Goal: Find specific page/section: Find specific page/section

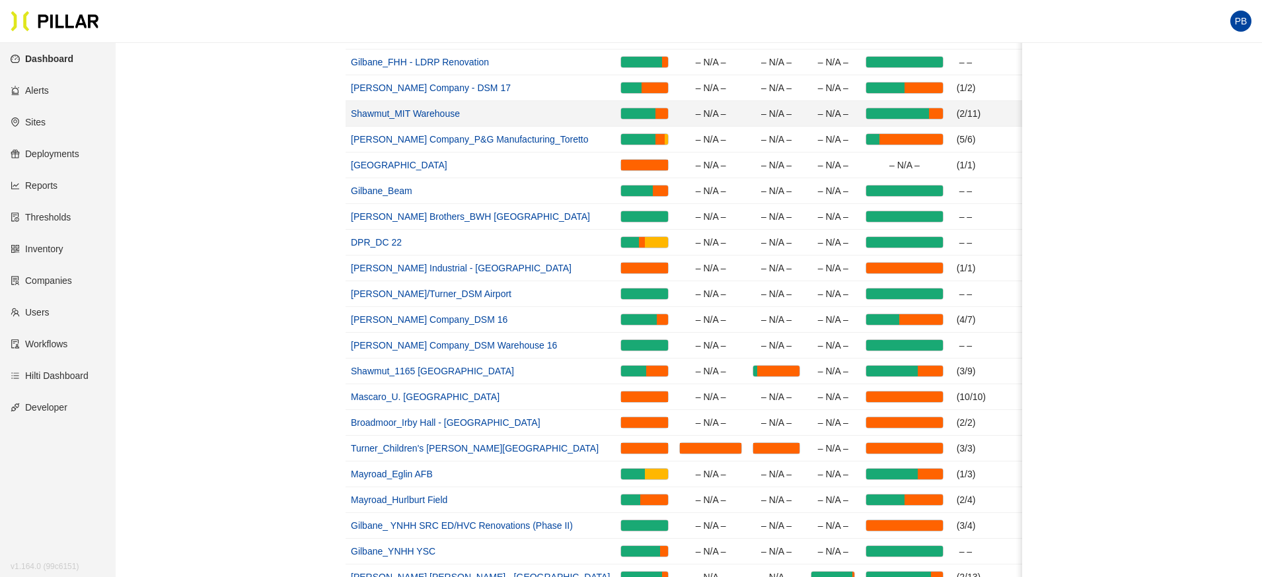
scroll to position [286, 0]
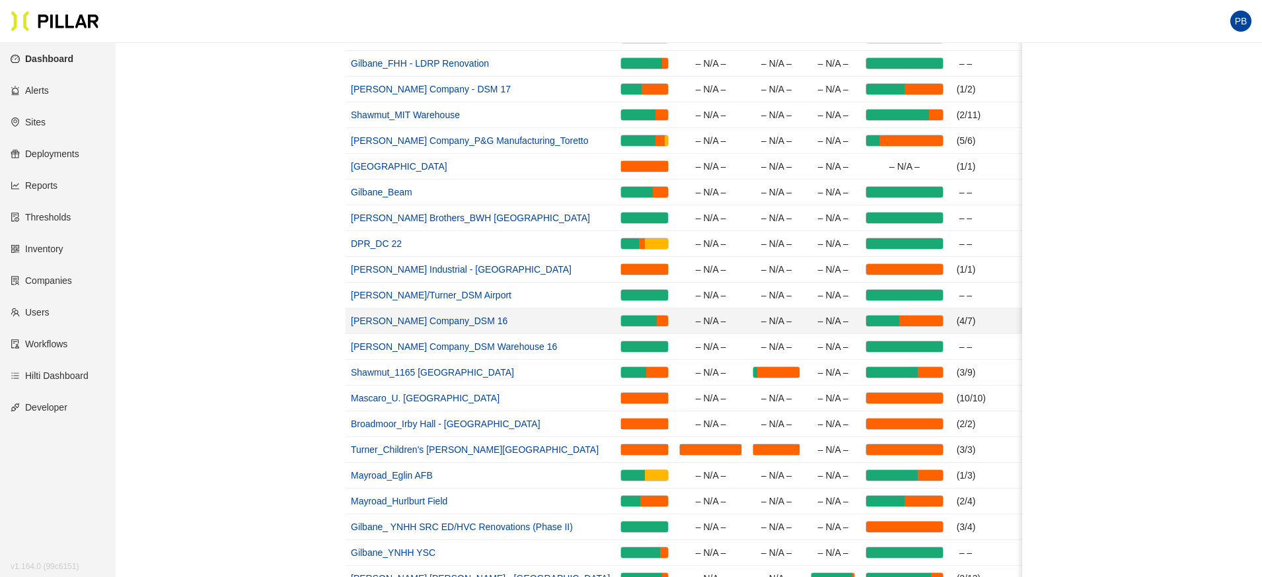
click at [424, 321] on link "[PERSON_NAME] Company_DSM 16" at bounding box center [429, 321] width 157 height 11
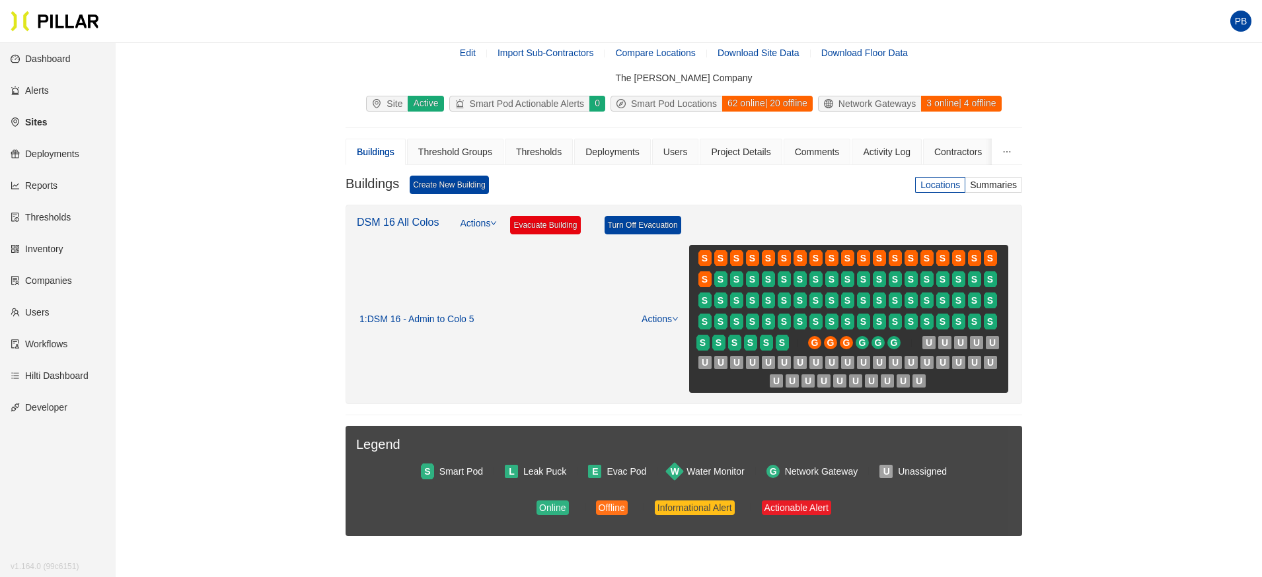
scroll to position [38, 0]
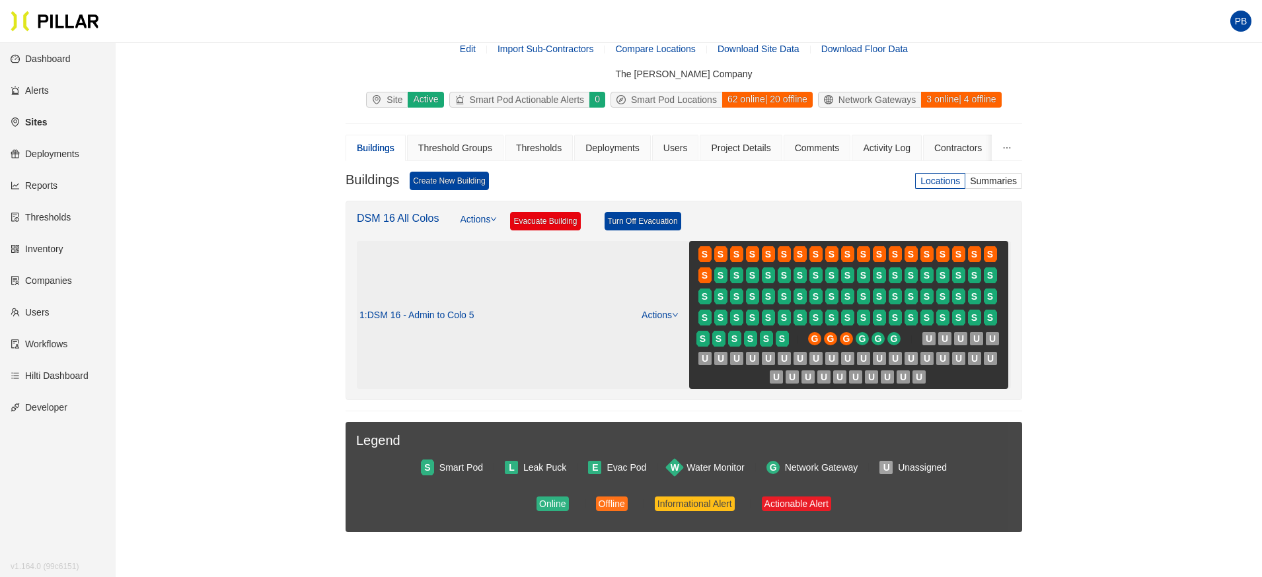
click at [660, 314] on link "Actions" at bounding box center [659, 315] width 37 height 11
click at [668, 332] on link "View/Edit Floor Plan" at bounding box center [686, 336] width 83 height 15
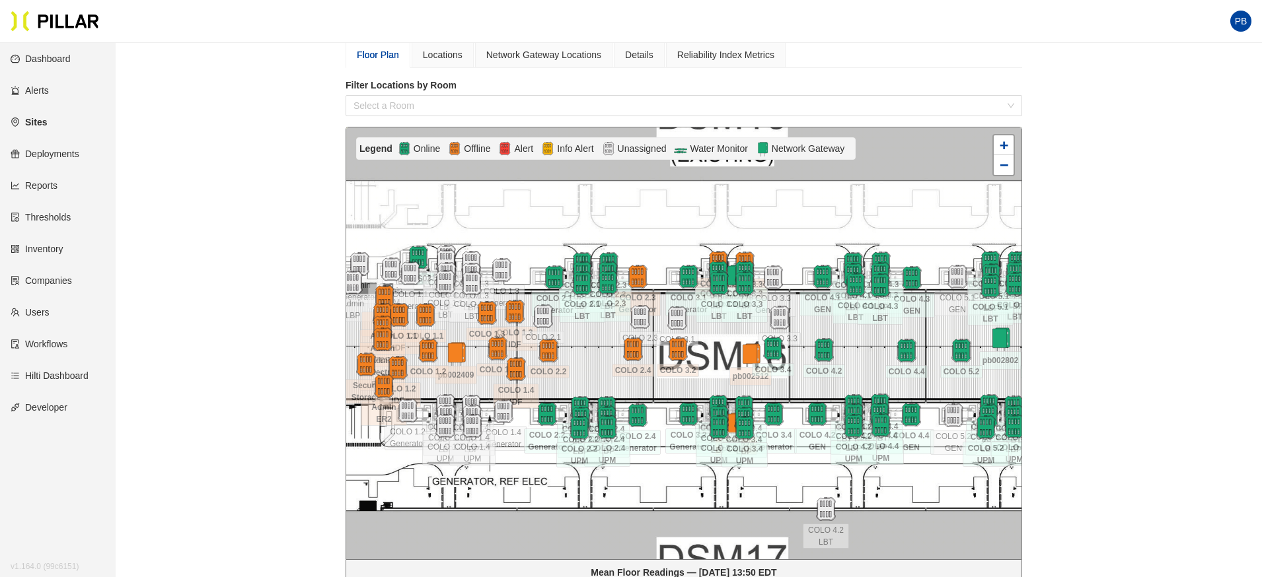
scroll to position [133, 0]
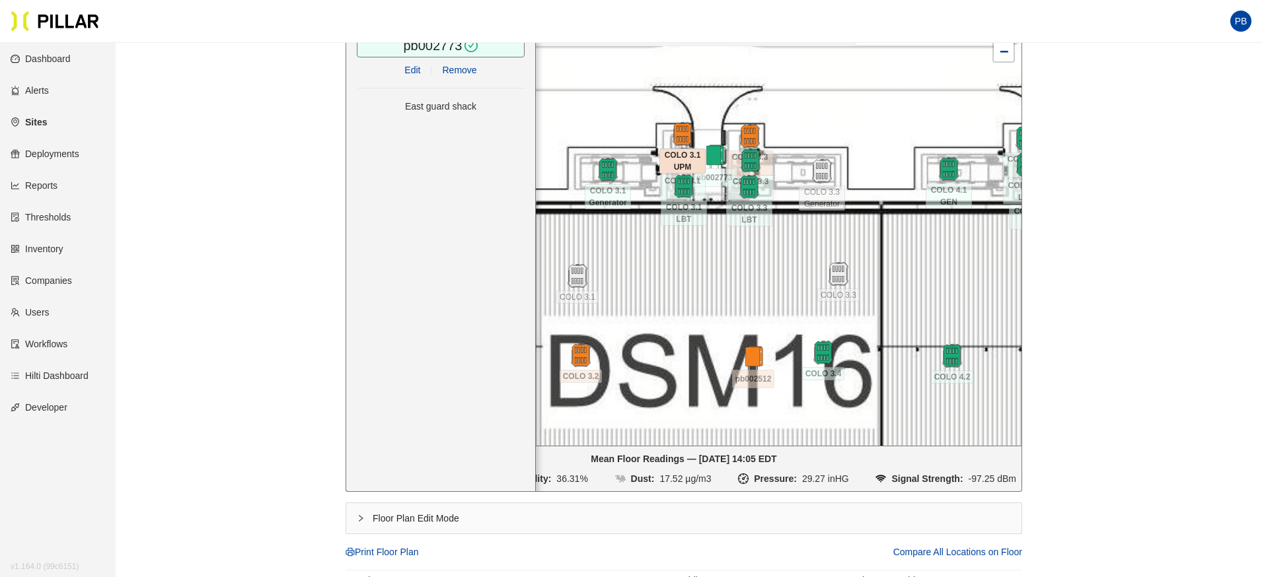
scroll to position [268, 0]
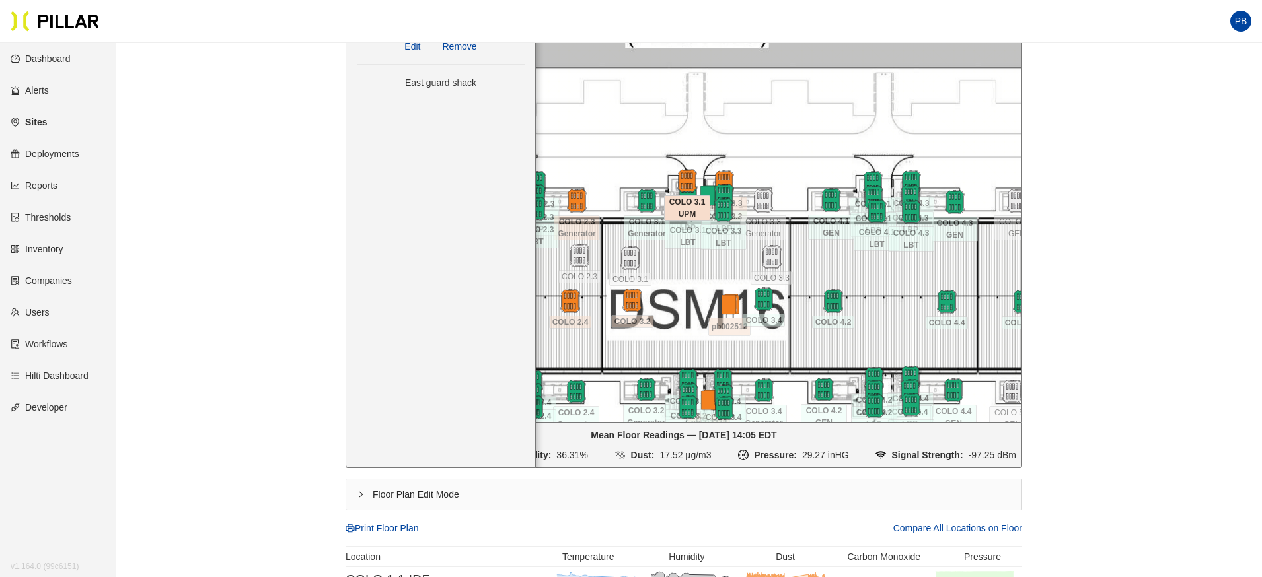
click at [436, 299] on div "pb002773 / Edit Remove East guard shack" at bounding box center [440, 228] width 190 height 479
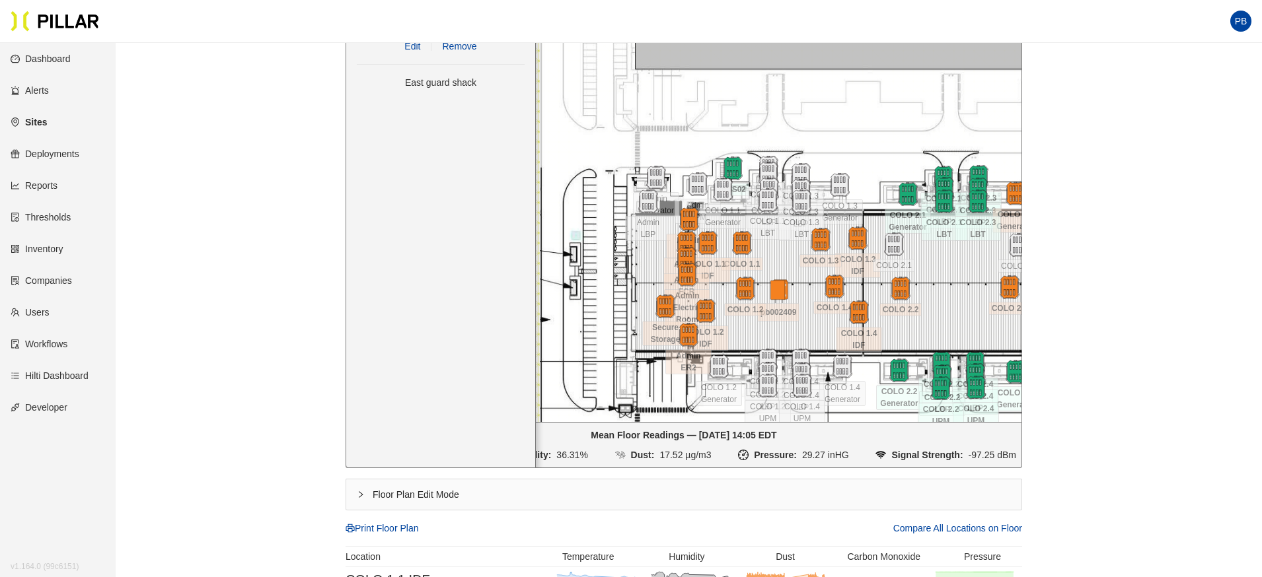
drag, startPoint x: 688, startPoint y: 279, endPoint x: 1109, endPoint y: 258, distance: 421.2
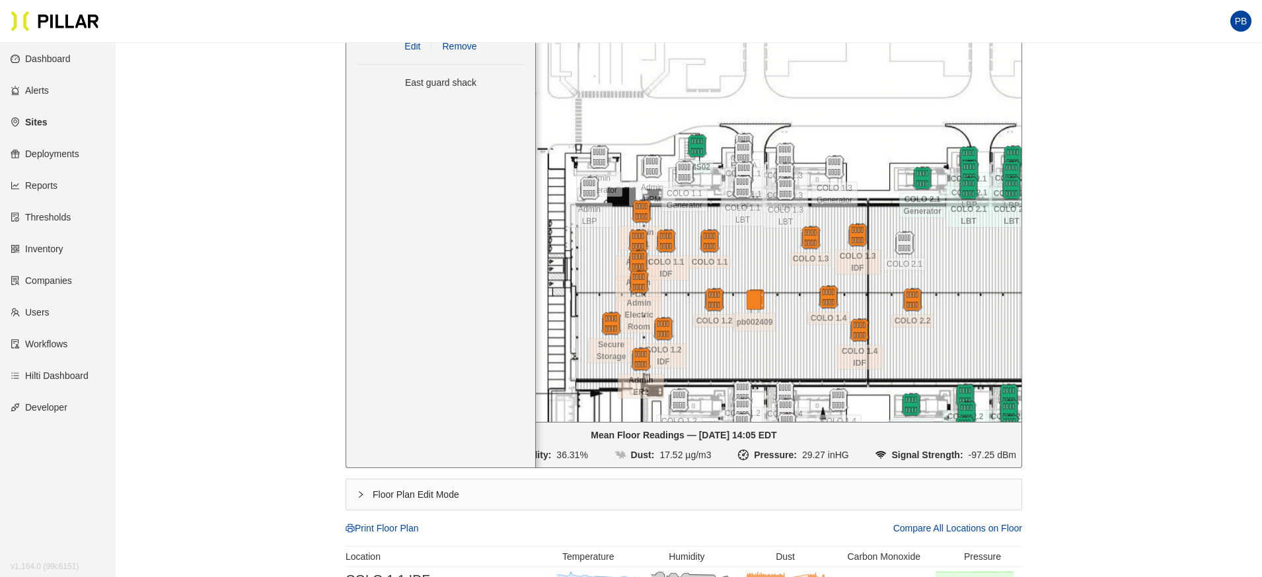
scroll to position [268, 0]
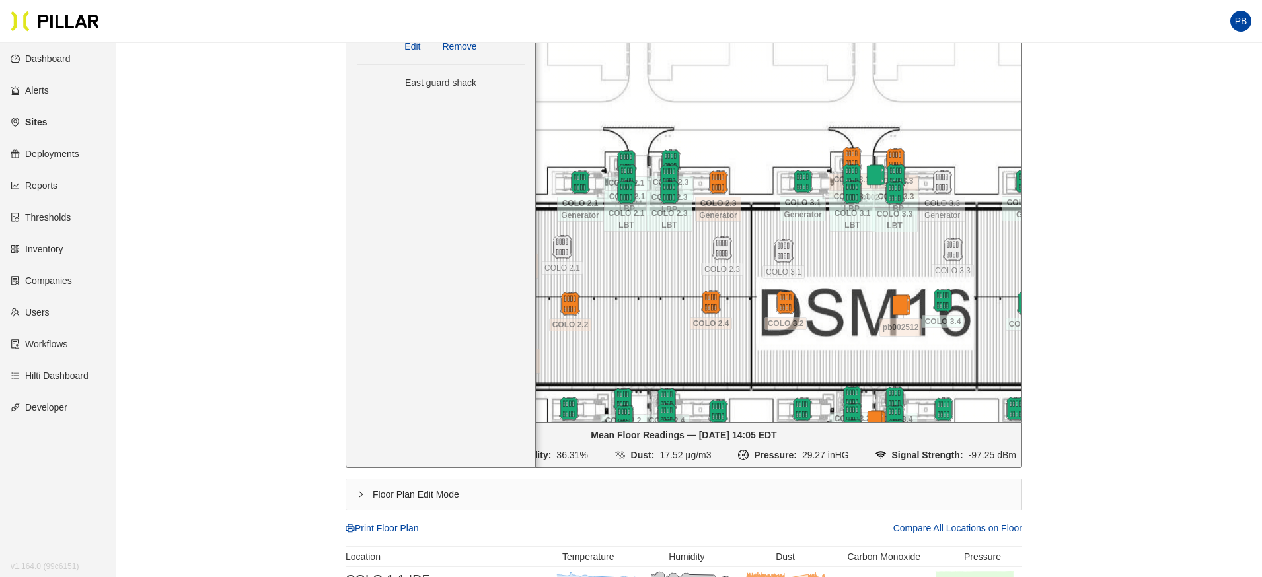
drag, startPoint x: 969, startPoint y: 246, endPoint x: 627, endPoint y: 250, distance: 342.2
click at [627, 250] on div at bounding box center [683, 206] width 675 height 432
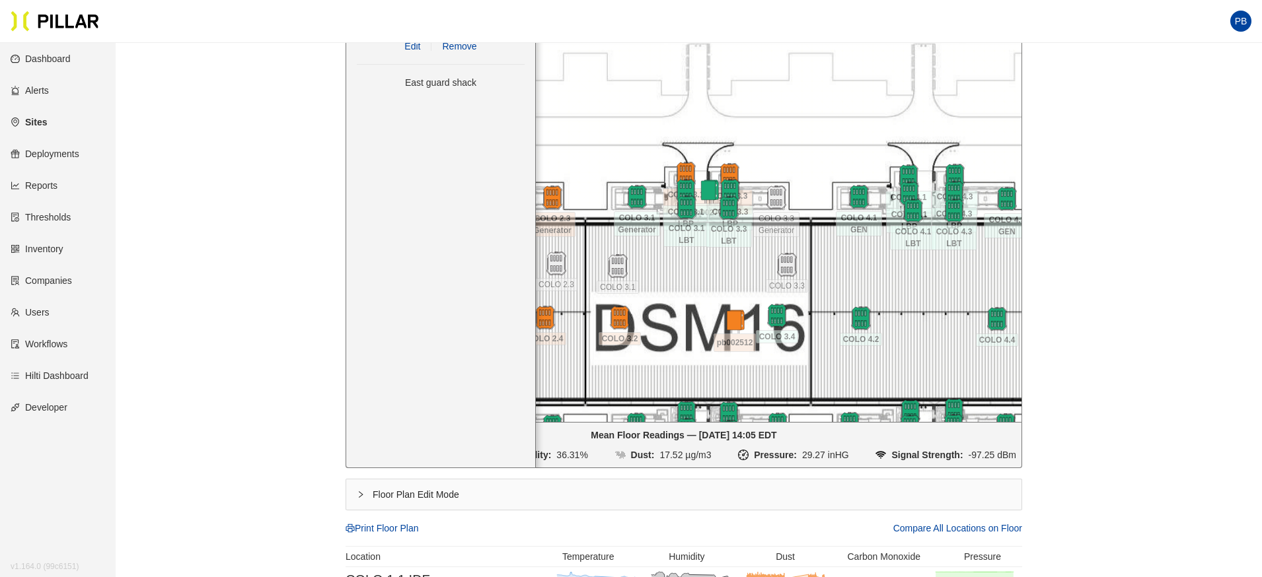
drag, startPoint x: 897, startPoint y: 244, endPoint x: 731, endPoint y: 260, distance: 166.5
click at [731, 260] on div at bounding box center [683, 206] width 675 height 432
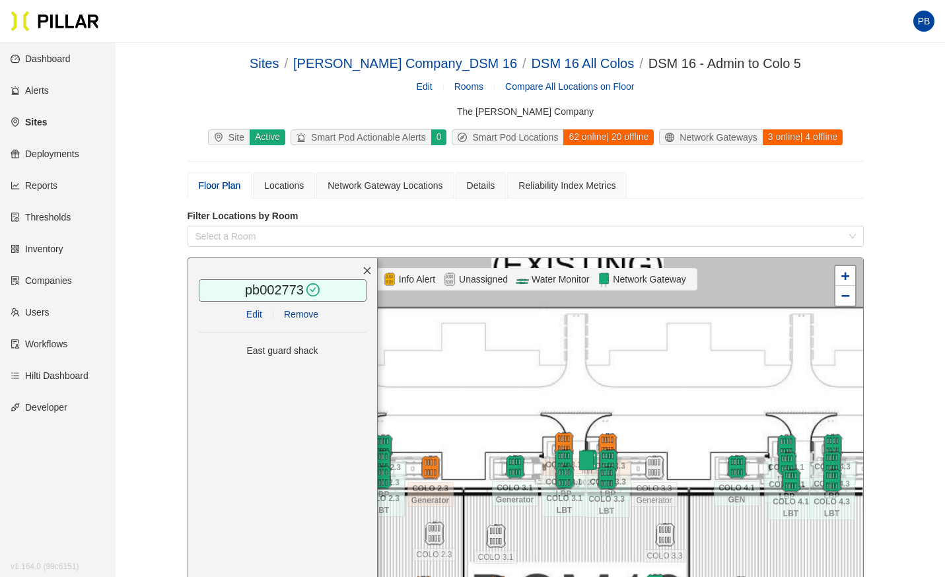
scroll to position [268, 0]
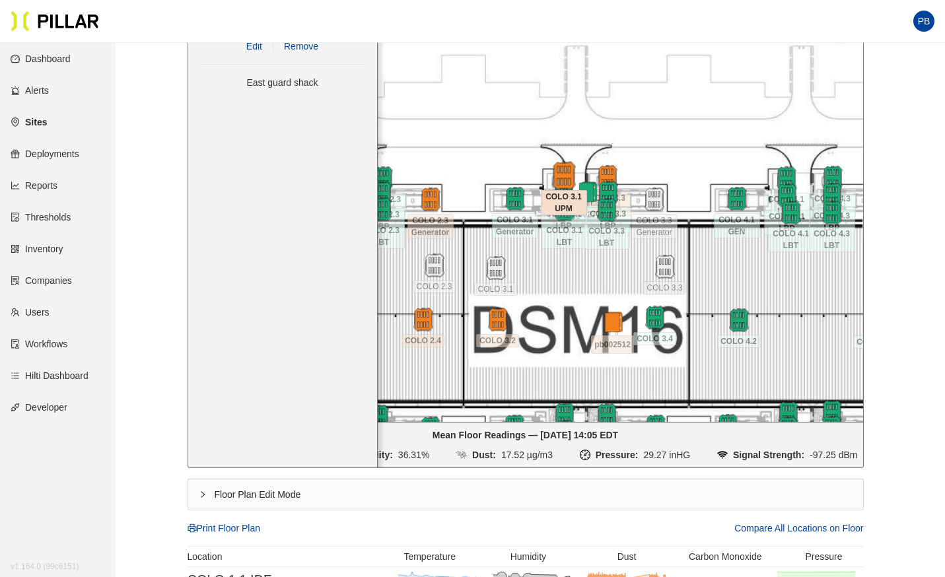
click at [563, 174] on img at bounding box center [564, 176] width 28 height 28
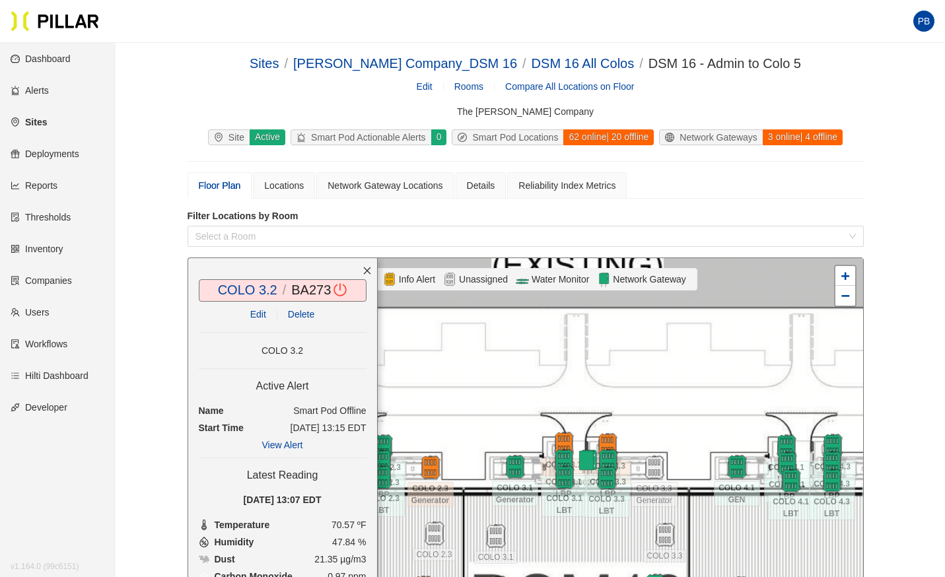
scroll to position [207, 0]
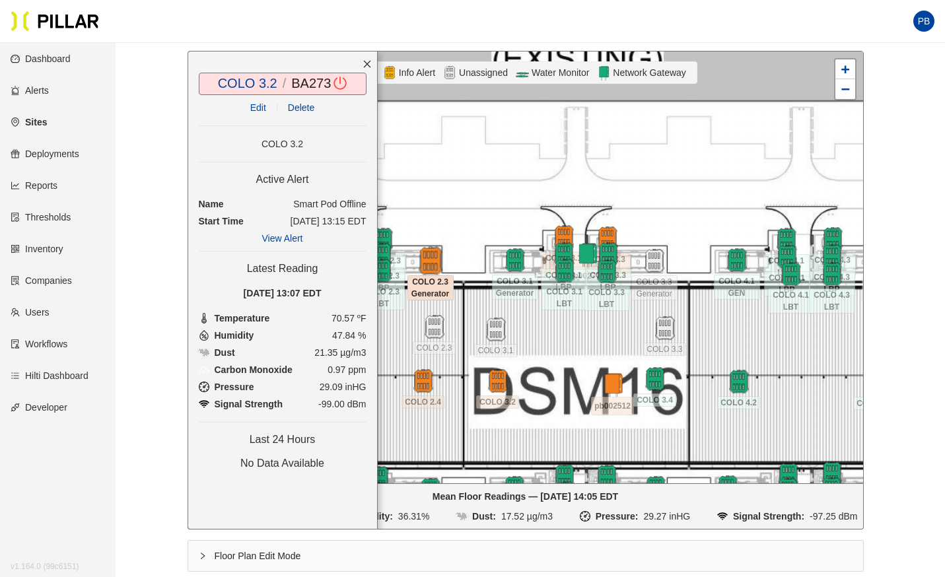
click at [431, 255] on img at bounding box center [430, 261] width 28 height 28
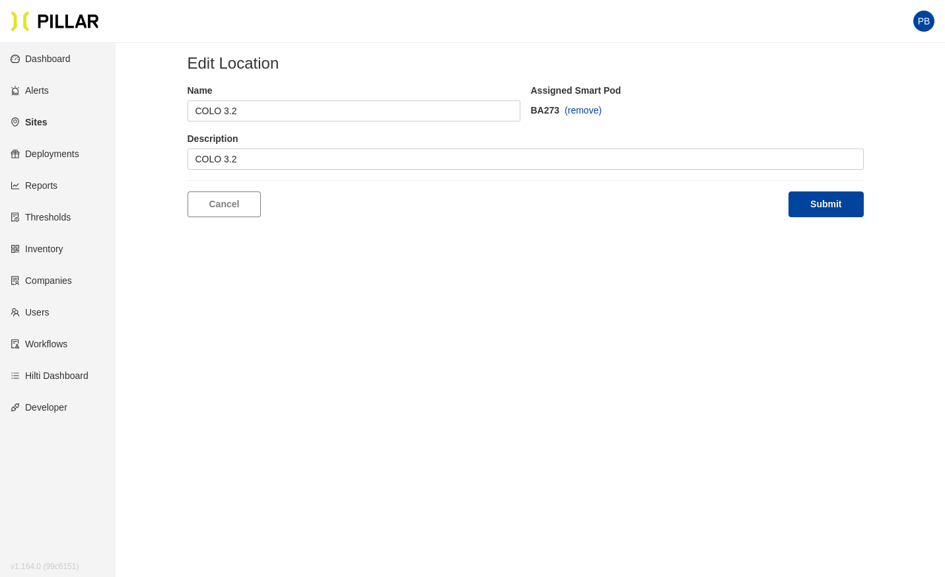
scroll to position [43, 0]
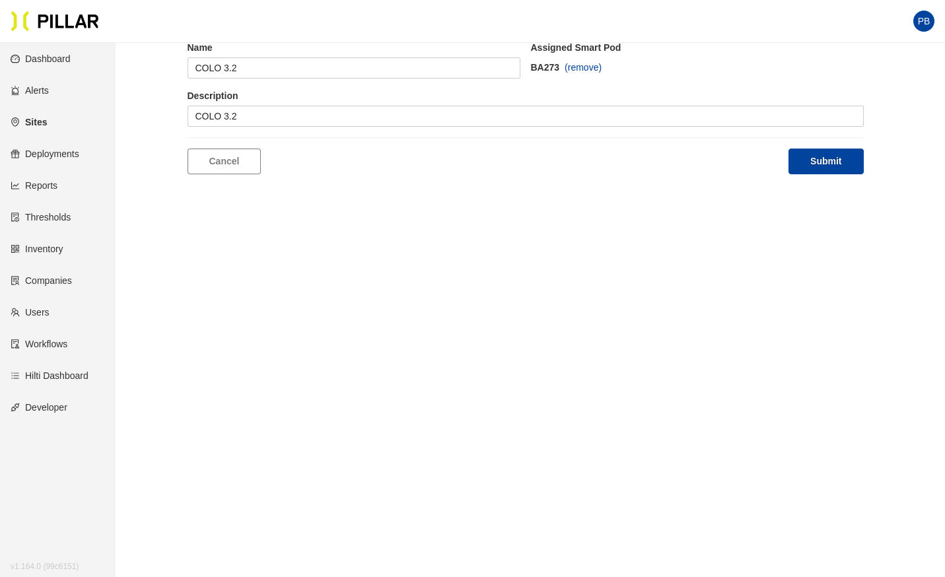
click at [438, 286] on main "Edit Location Name COLO 3.2 Assigned Smart Pod BA273 (remove) Description COLO …" at bounding box center [472, 288] width 945 height 577
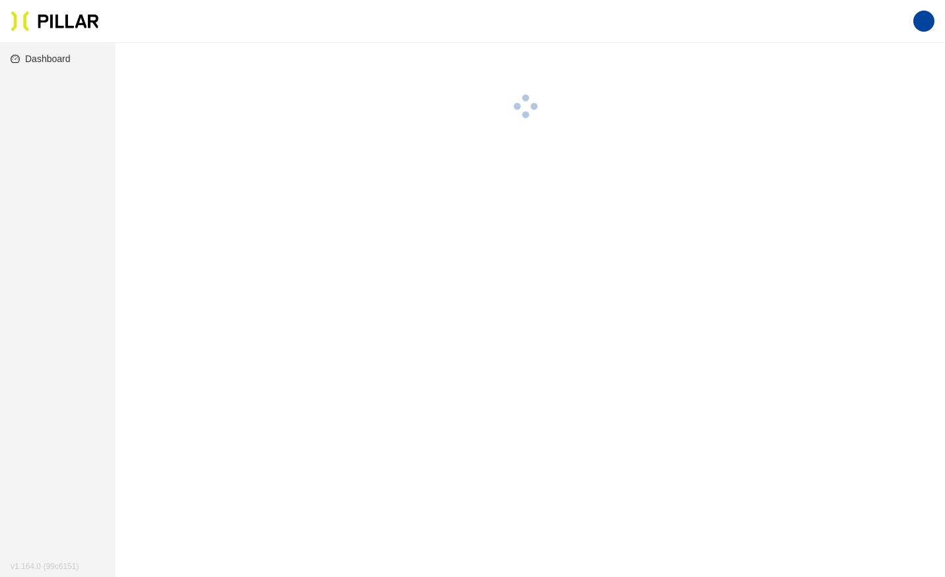
scroll to position [43, 0]
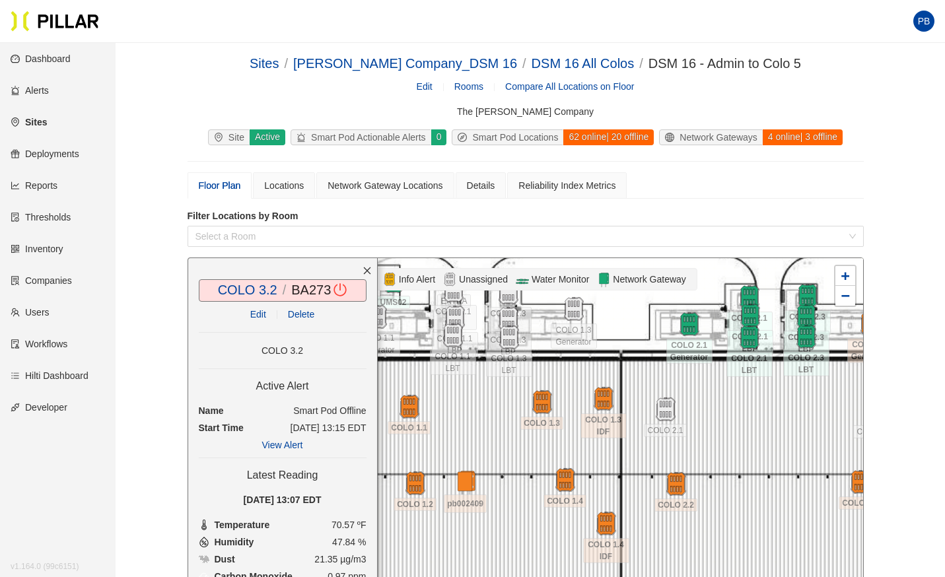
scroll to position [43, 0]
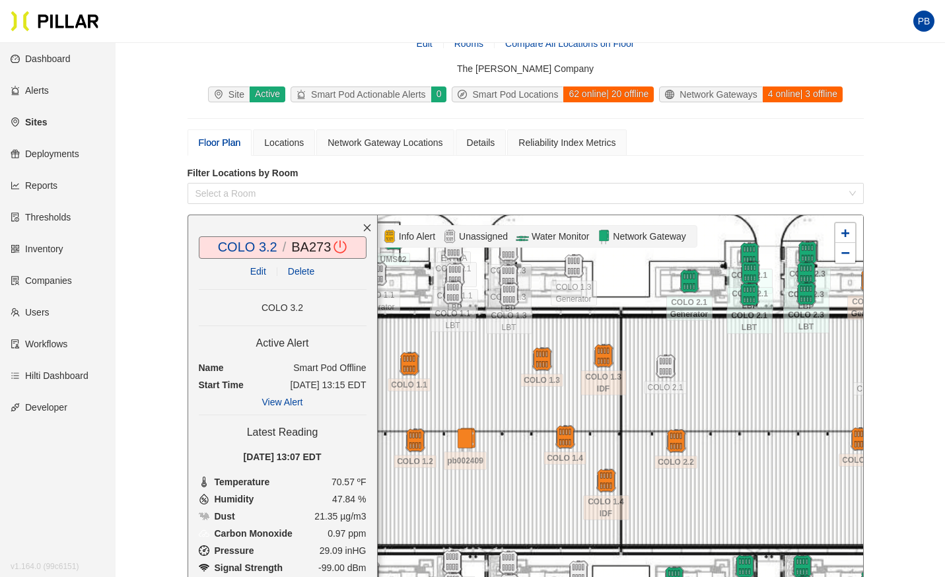
click at [761, 375] on div at bounding box center [525, 431] width 675 height 432
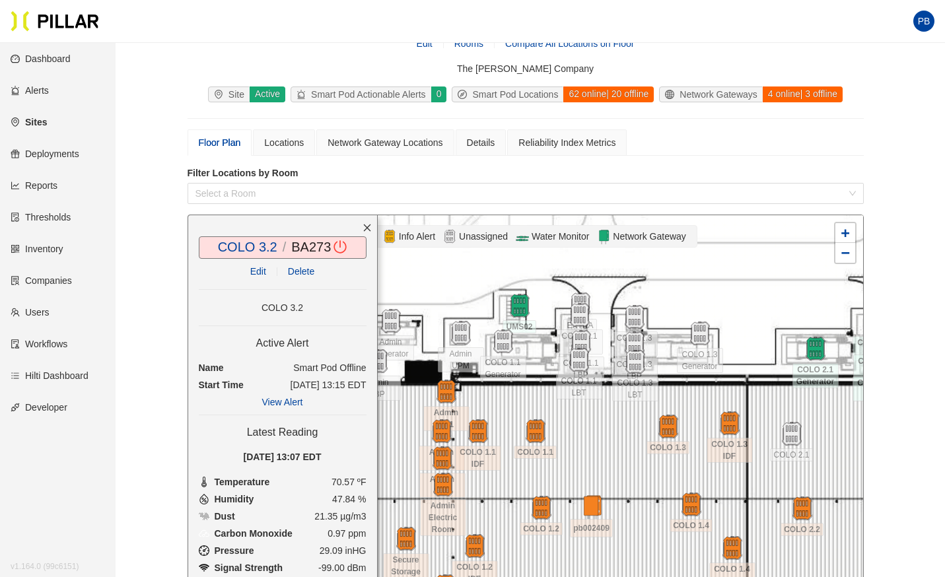
drag, startPoint x: 497, startPoint y: 375, endPoint x: 623, endPoint y: 443, distance: 143.0
click at [623, 443] on div at bounding box center [525, 431] width 675 height 432
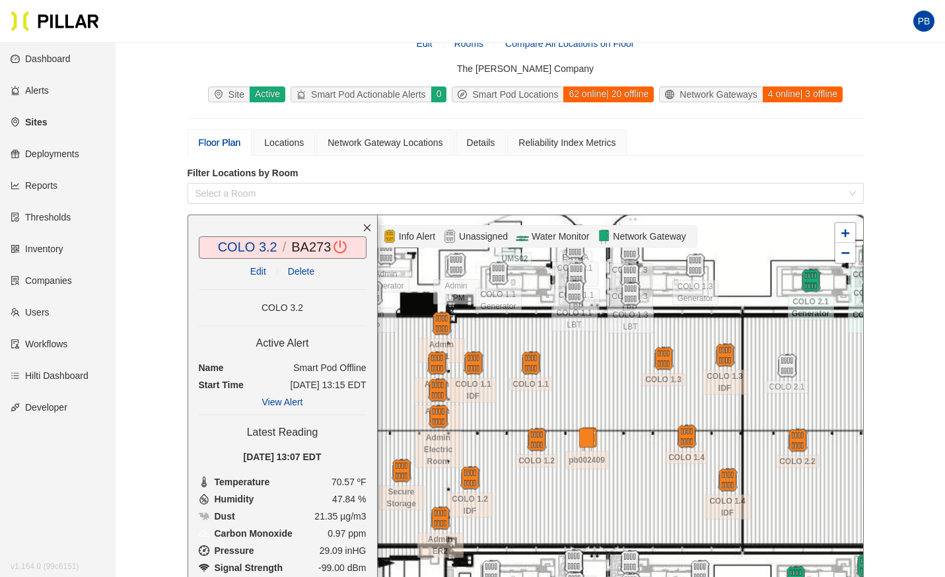
drag, startPoint x: 588, startPoint y: 445, endPoint x: 583, endPoint y: 377, distance: 68.2
click at [583, 377] on div at bounding box center [525, 431] width 675 height 432
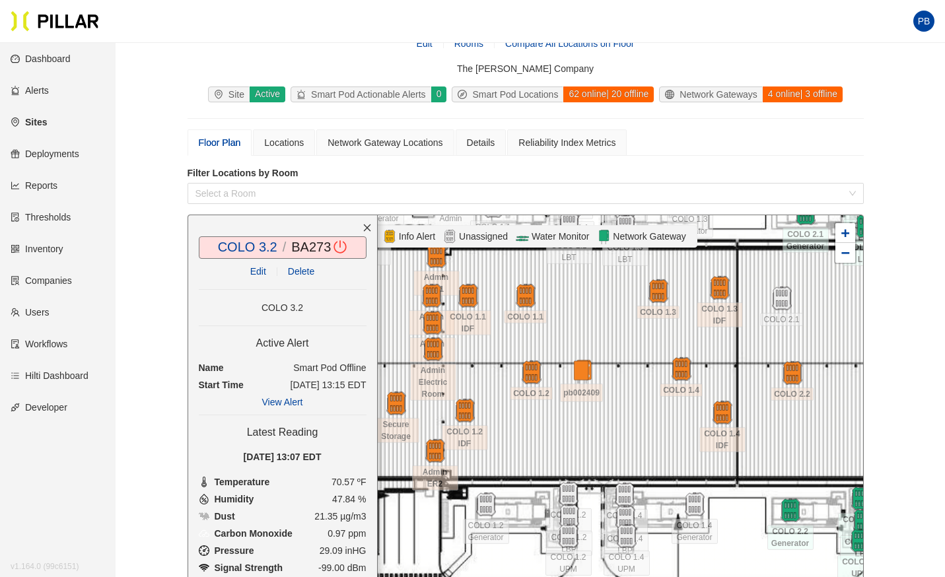
drag, startPoint x: 594, startPoint y: 394, endPoint x: 589, endPoint y: 327, distance: 67.6
click at [589, 327] on div at bounding box center [525, 431] width 675 height 432
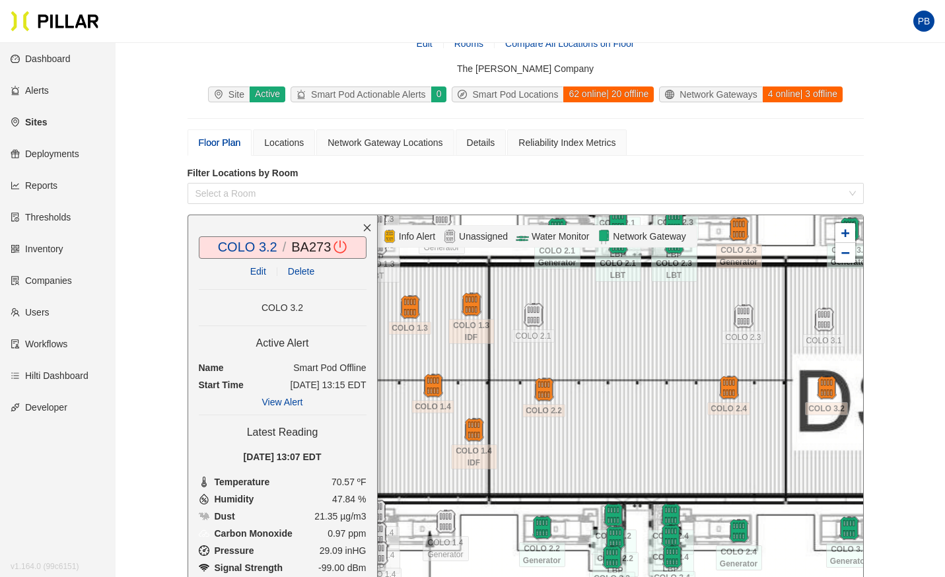
drag, startPoint x: 822, startPoint y: 343, endPoint x: 573, endPoint y: 359, distance: 249.5
click at [573, 359] on div at bounding box center [525, 431] width 675 height 432
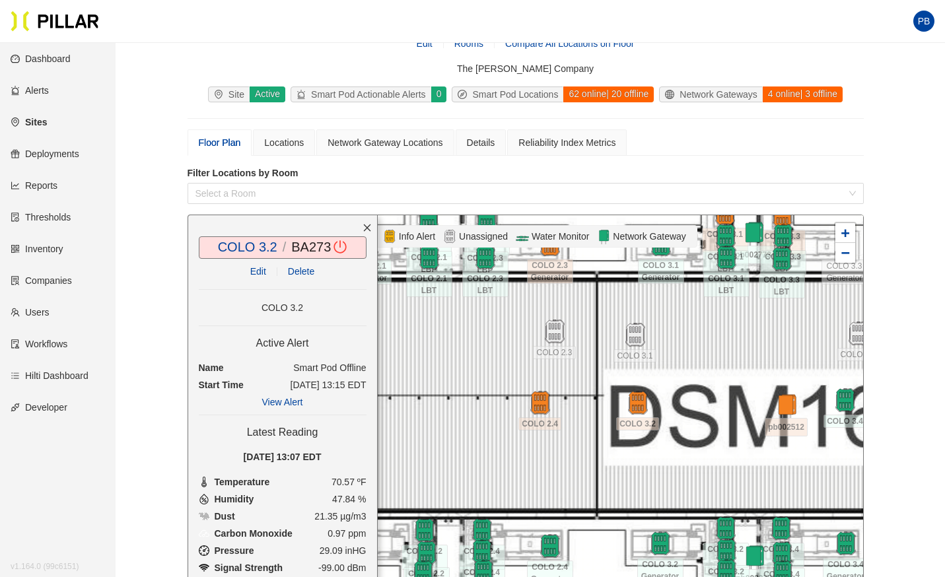
drag, startPoint x: 732, startPoint y: 360, endPoint x: 544, endPoint y: 376, distance: 189.6
click at [544, 376] on div at bounding box center [525, 431] width 675 height 432
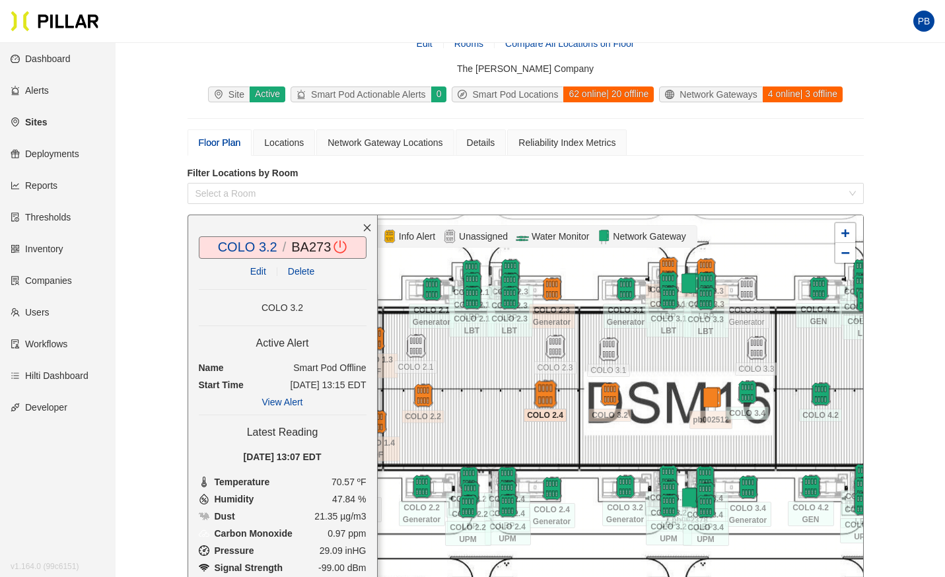
click at [538, 394] on img at bounding box center [545, 394] width 28 height 28
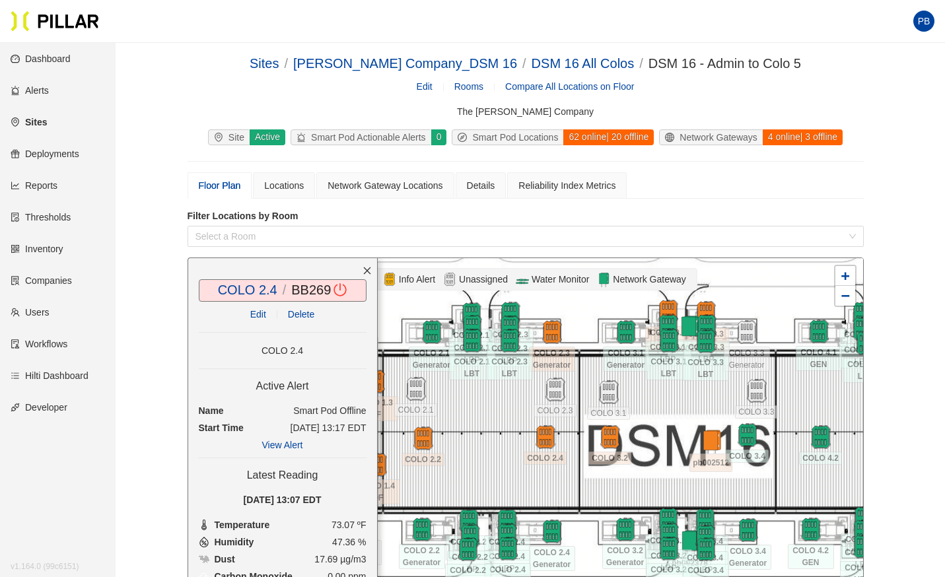
scroll to position [43, 0]
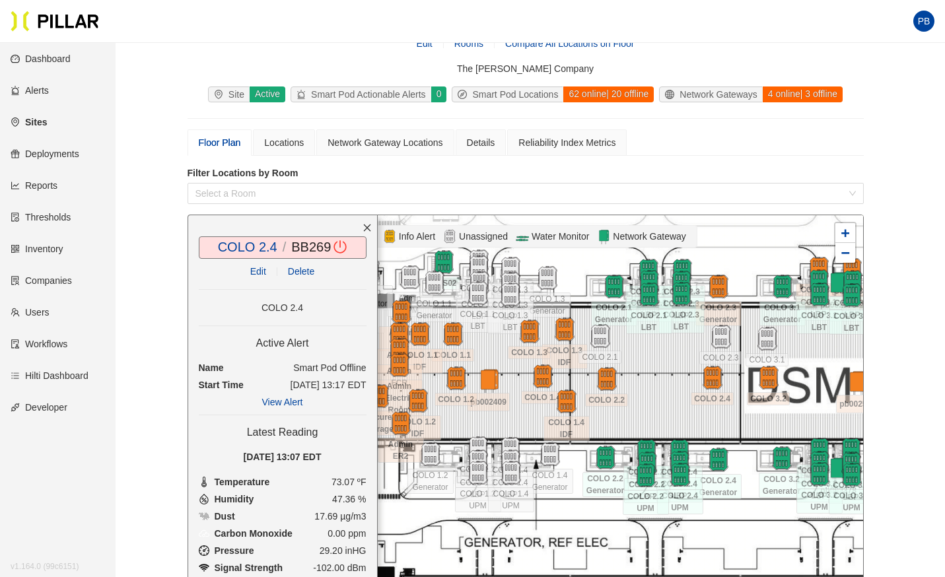
drag, startPoint x: 413, startPoint y: 404, endPoint x: 672, endPoint y: 402, distance: 258.3
click at [672, 402] on div at bounding box center [525, 431] width 675 height 432
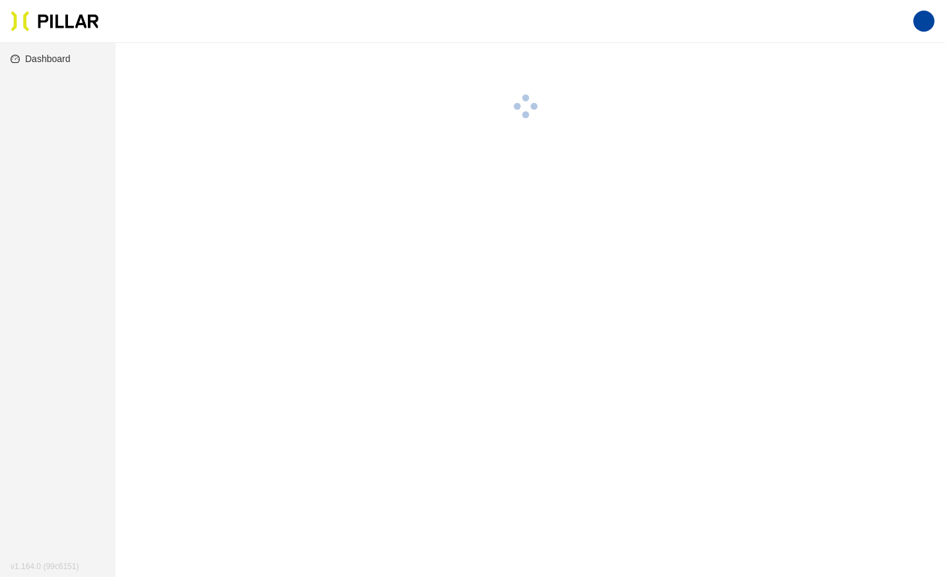
scroll to position [43, 0]
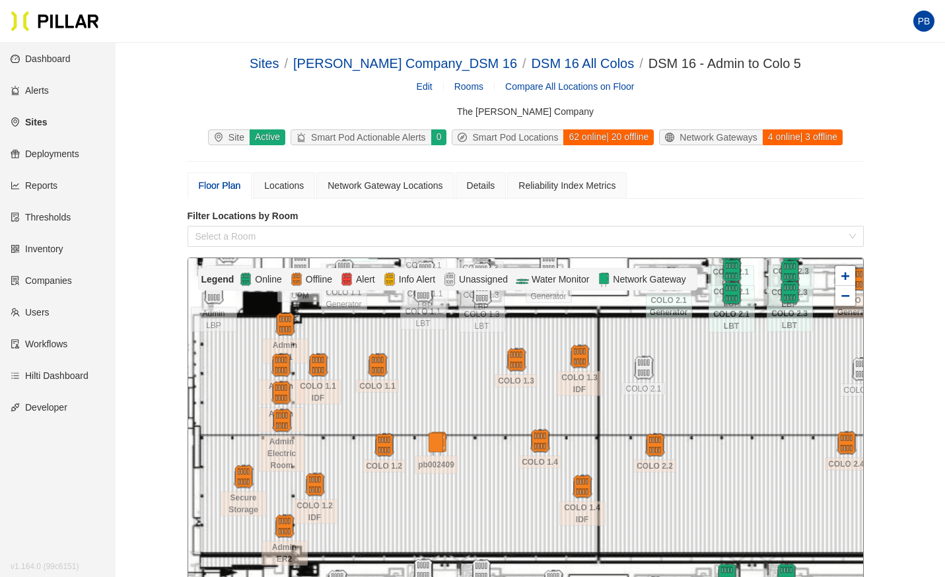
scroll to position [43, 0]
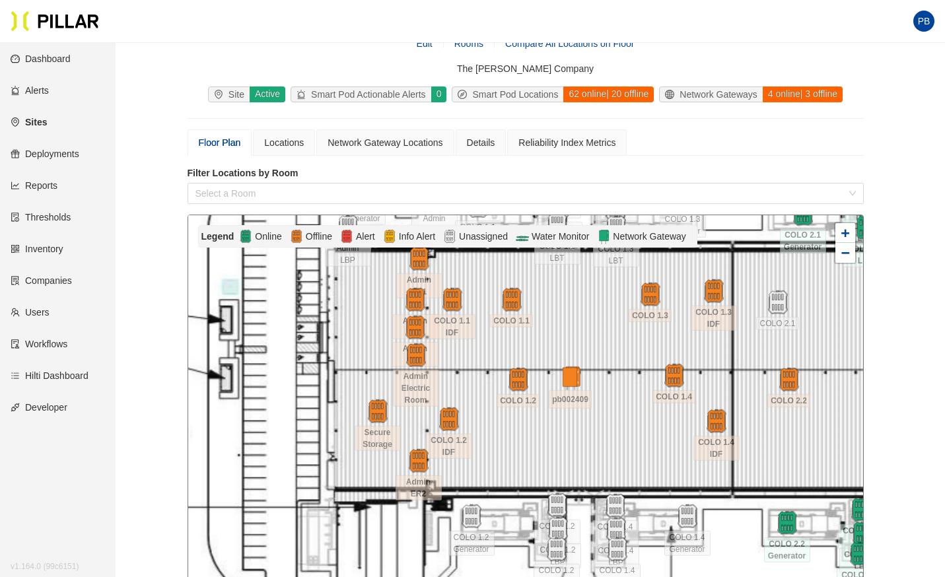
drag, startPoint x: 0, startPoint y: 0, endPoint x: 845, endPoint y: 382, distance: 927.9
click at [845, 382] on div at bounding box center [525, 431] width 675 height 432
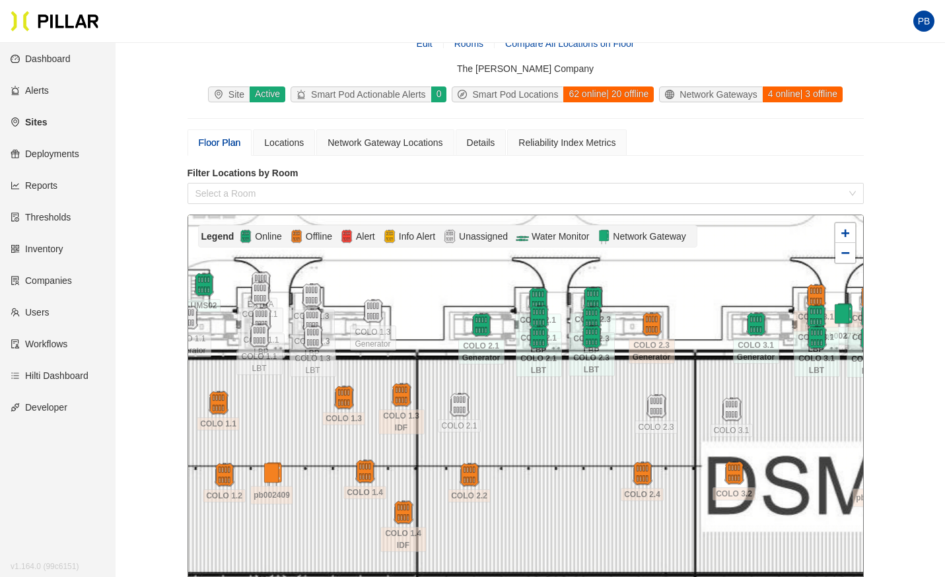
drag, startPoint x: 742, startPoint y: 347, endPoint x: 428, endPoint y: 445, distance: 328.4
click at [428, 445] on div at bounding box center [525, 431] width 675 height 432
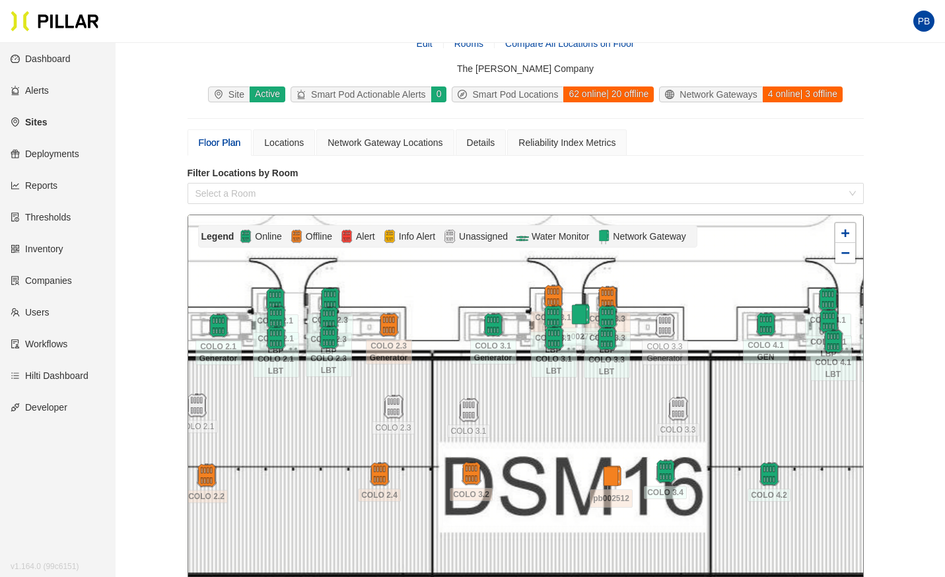
drag, startPoint x: 571, startPoint y: 406, endPoint x: 311, endPoint y: 408, distance: 260.2
click at [311, 408] on div at bounding box center [525, 431] width 675 height 432
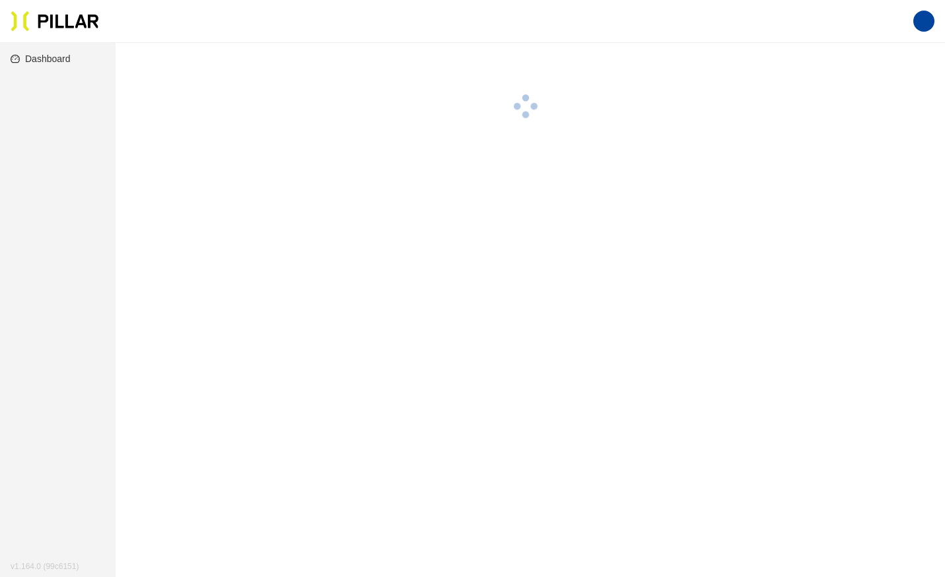
scroll to position [43, 0]
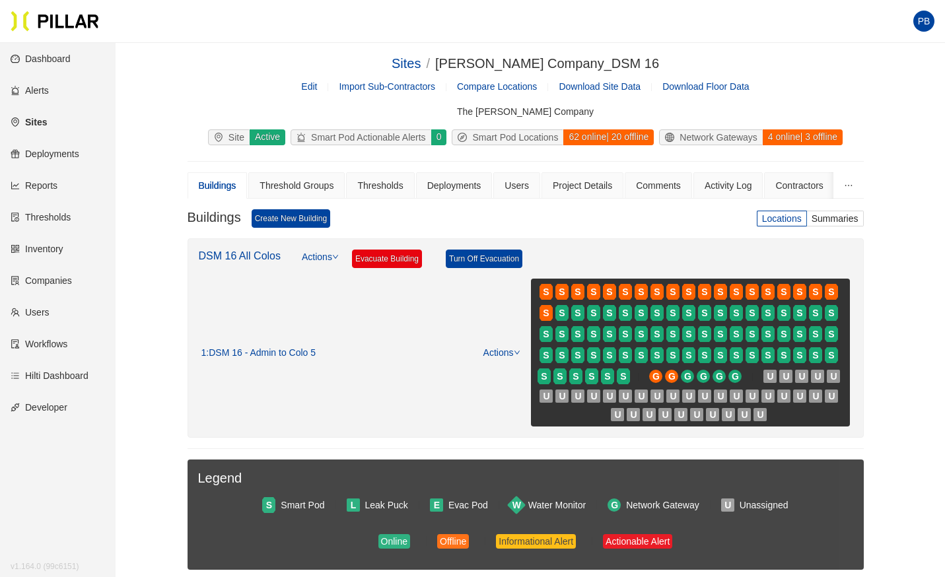
scroll to position [38, 0]
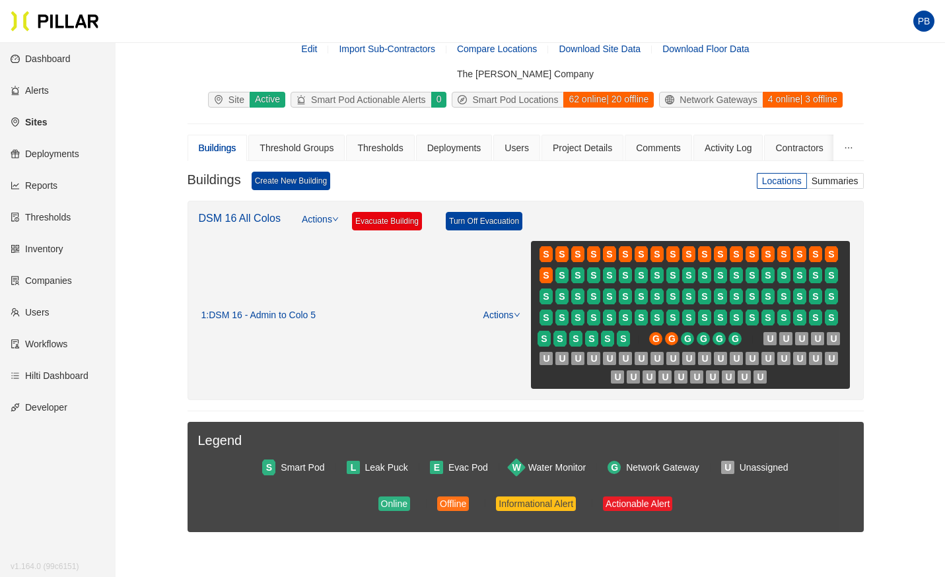
click at [42, 123] on link "Sites" at bounding box center [29, 122] width 36 height 11
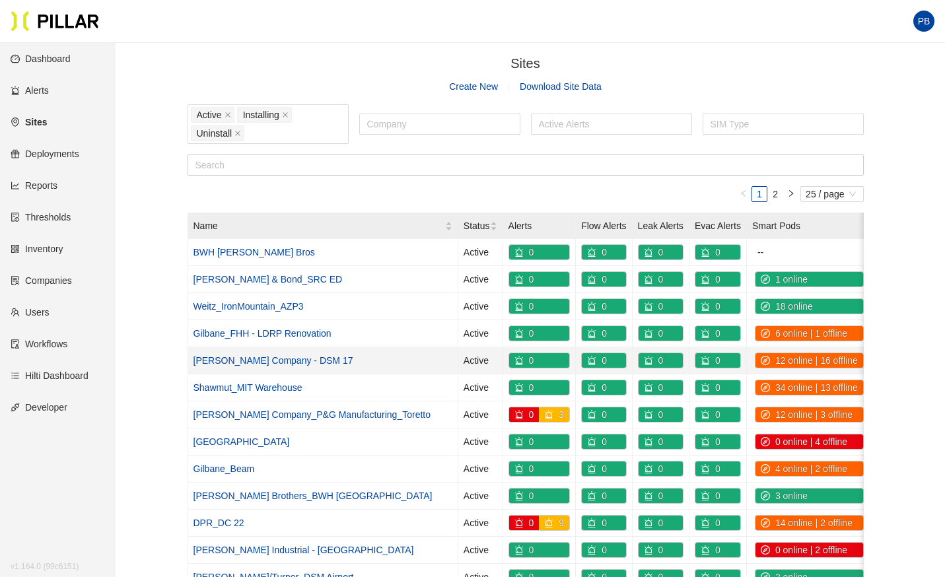
click at [299, 355] on link "[PERSON_NAME] Company - DSM 17" at bounding box center [274, 360] width 160 height 11
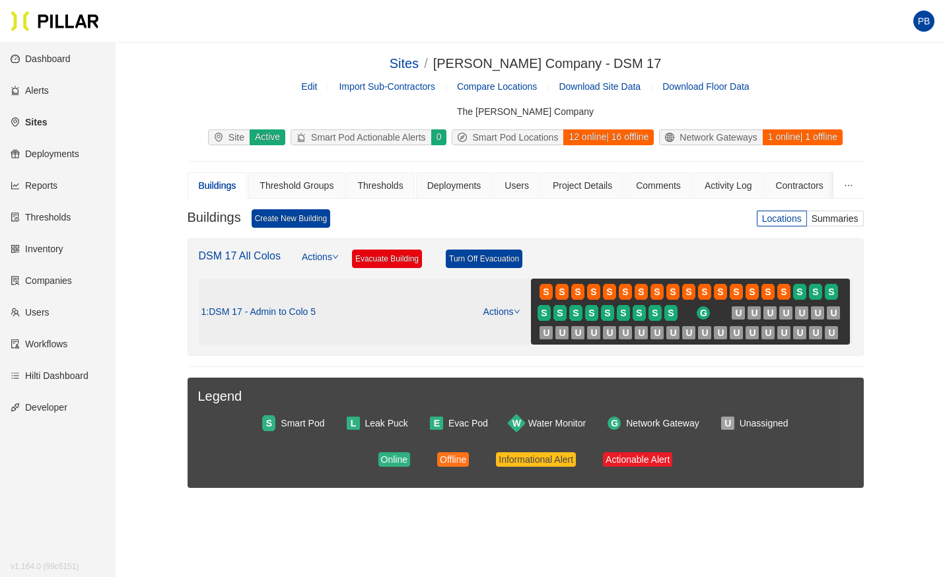
click at [504, 310] on link "Actions" at bounding box center [501, 311] width 37 height 11
click at [505, 335] on link "View/Edit Floor Plan" at bounding box center [528, 333] width 83 height 15
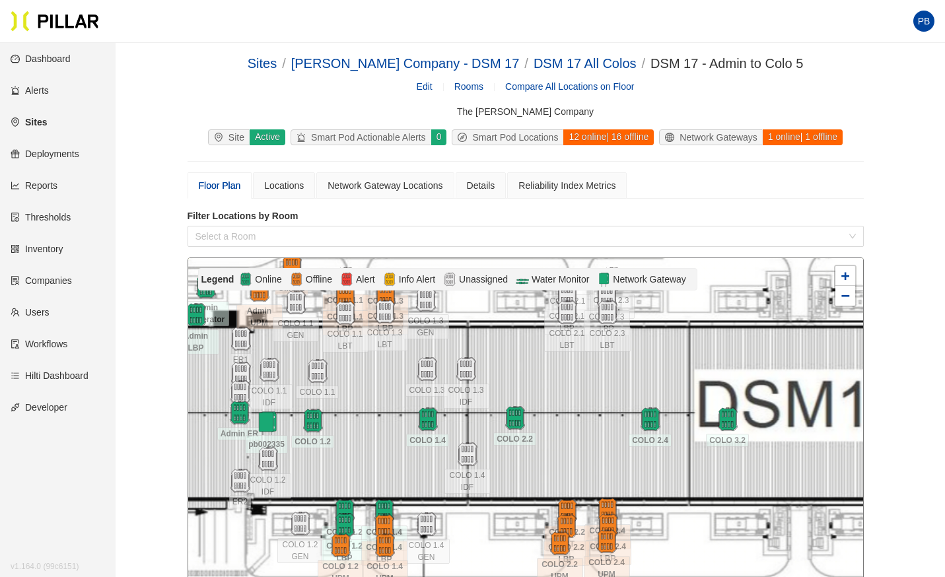
drag, startPoint x: 666, startPoint y: 502, endPoint x: 659, endPoint y: 552, distance: 50.6
click at [659, 552] on div at bounding box center [525, 474] width 675 height 432
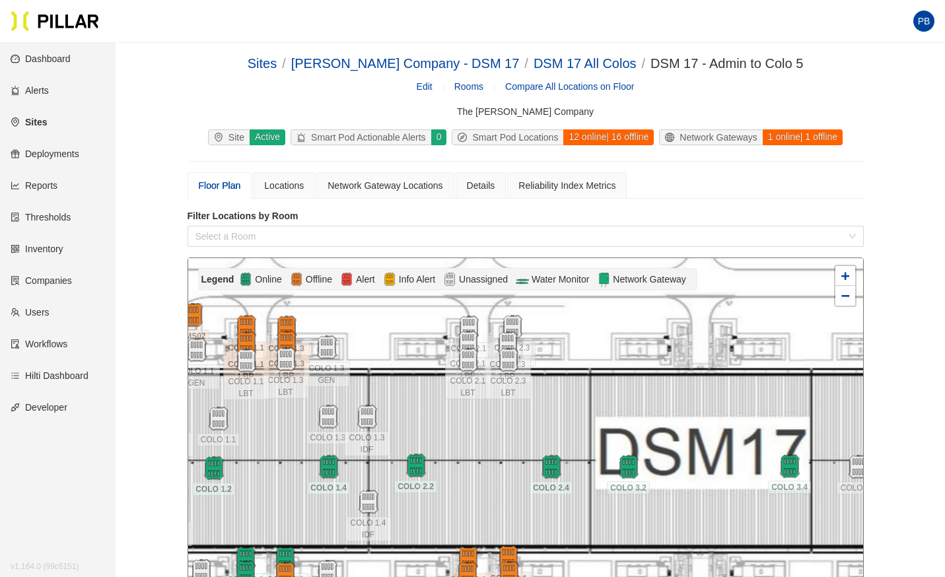
drag, startPoint x: 765, startPoint y: 460, endPoint x: 666, endPoint y: 507, distance: 109.9
click at [666, 507] on div at bounding box center [525, 474] width 675 height 432
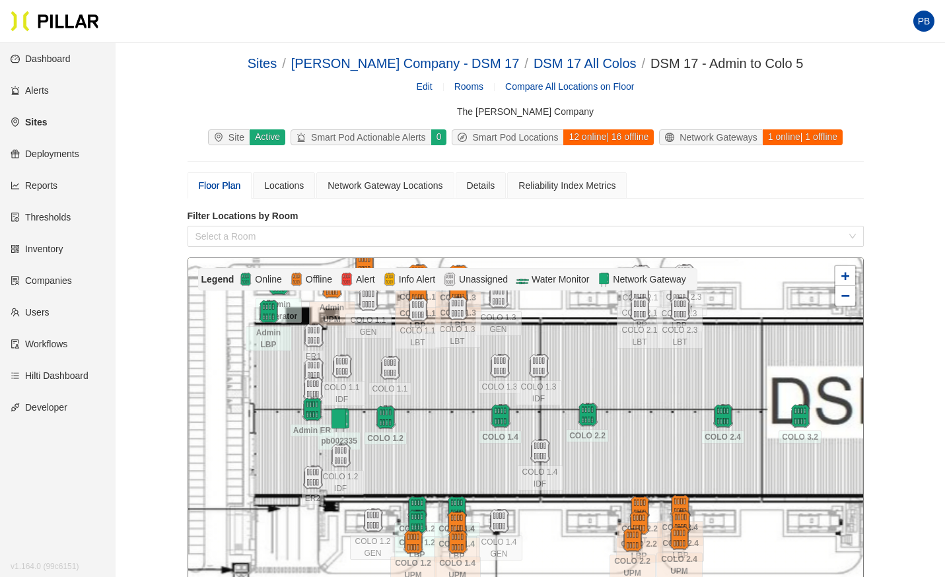
drag, startPoint x: 513, startPoint y: 424, endPoint x: 684, endPoint y: 373, distance: 179.1
click at [684, 373] on div at bounding box center [525, 474] width 675 height 432
